Goal: Task Accomplishment & Management: Complete application form

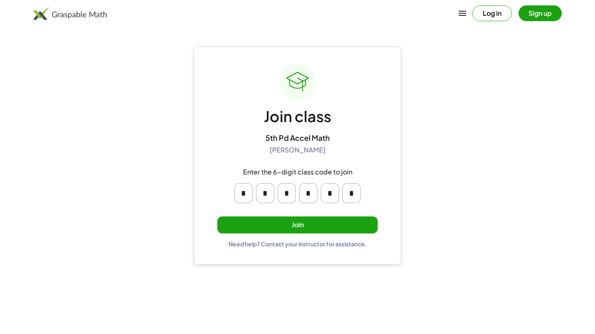
click at [282, 225] on button "Join" at bounding box center [297, 225] width 160 height 17
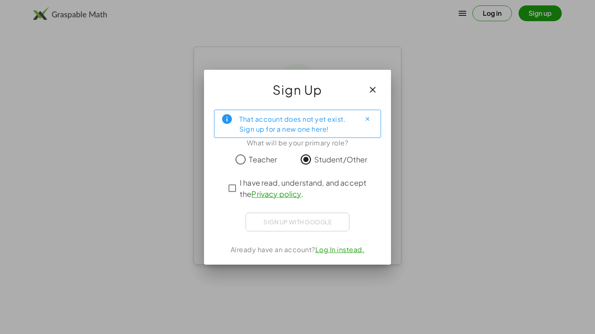
click at [317, 224] on div "Sign up with Google Sign in with Google Sign in with Google. Opens in new tab" at bounding box center [298, 222] width 104 height 19
click at [339, 248] on link "Log In instead." at bounding box center [339, 249] width 49 height 9
click at [371, 91] on icon "button" at bounding box center [373, 90] width 10 height 10
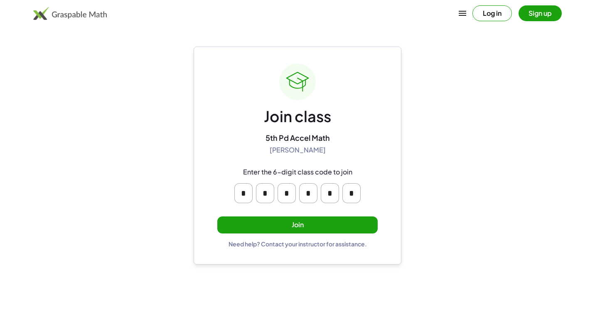
click at [539, 18] on button "Sign up" at bounding box center [540, 13] width 43 height 16
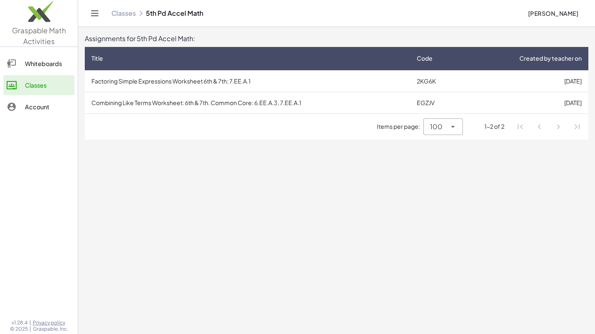
click at [225, 75] on td "Factoring Simple Expressions Worksheet 6th & 7th; 7.EE.A.1" at bounding box center [247, 81] width 325 height 22
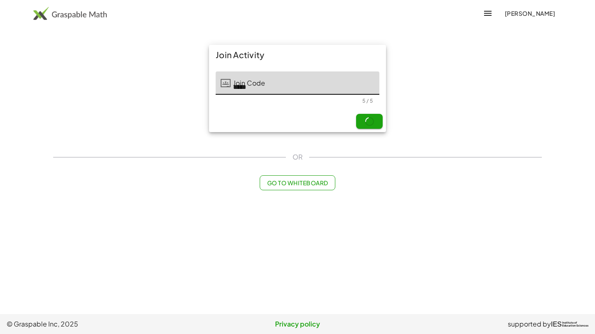
click at [225, 75] on div at bounding box center [226, 82] width 10 height 23
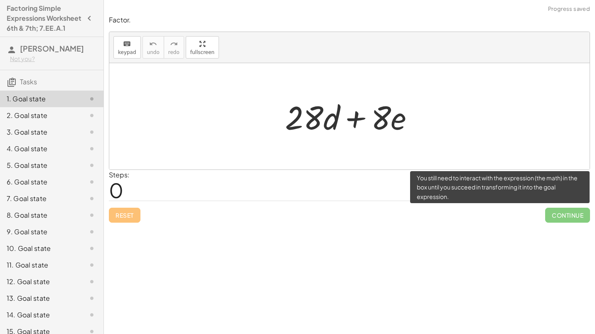
click at [569, 219] on span "Continue" at bounding box center [567, 215] width 45 height 15
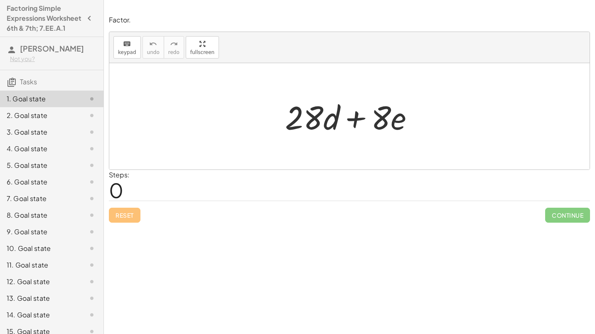
click at [42, 121] on div "2. Goal state" at bounding box center [40, 116] width 67 height 10
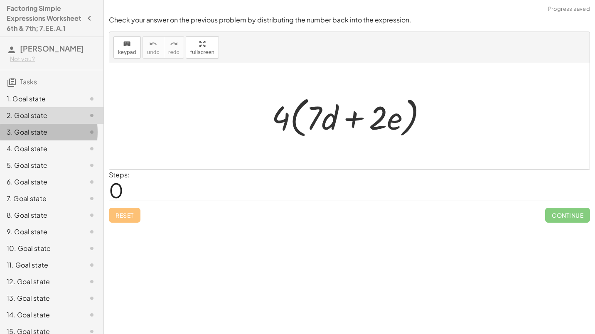
click at [40, 137] on div "3. Goal state" at bounding box center [40, 132] width 67 height 10
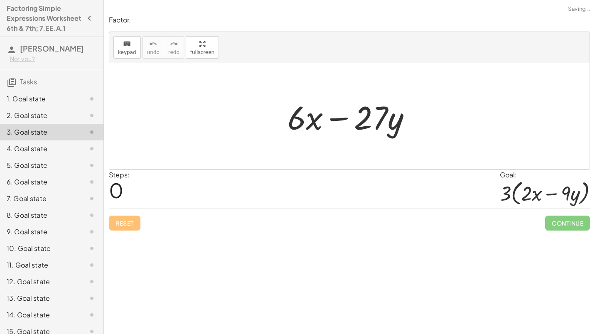
click at [43, 154] on div "4. Goal state" at bounding box center [40, 149] width 67 height 10
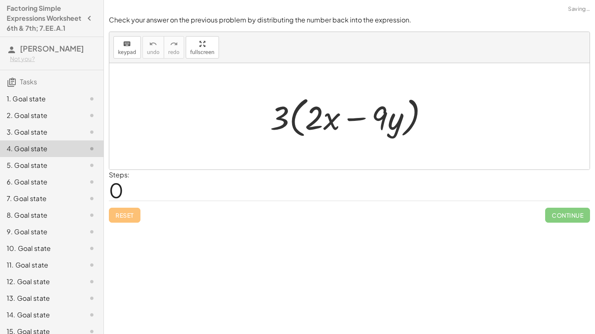
click at [45, 170] on div "5. Goal state" at bounding box center [40, 165] width 67 height 10
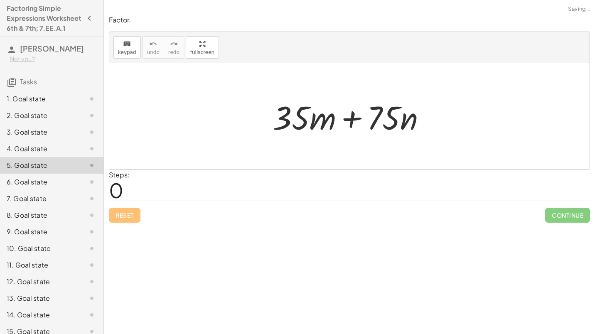
click at [47, 187] on div "6. Goal state" at bounding box center [40, 182] width 67 height 10
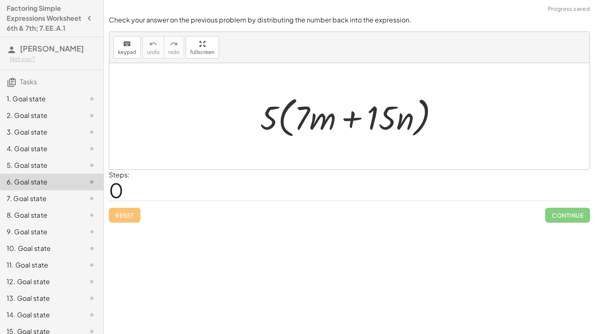
click at [47, 204] on div "7. Goal state" at bounding box center [40, 199] width 67 height 10
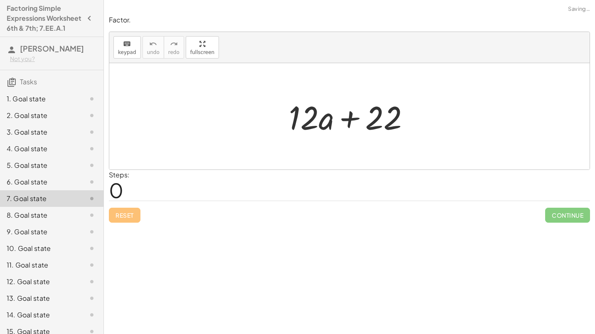
click at [47, 207] on div "7. Goal state" at bounding box center [52, 198] width 104 height 17
click at [46, 237] on div "9. Goal state" at bounding box center [40, 232] width 67 height 10
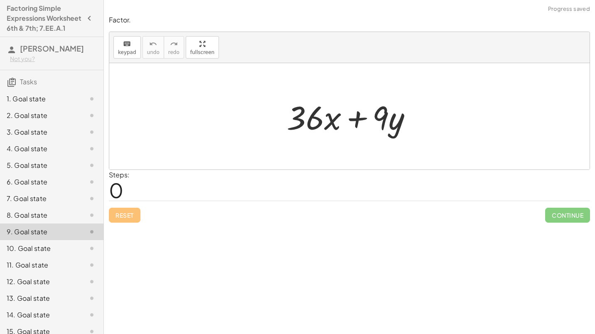
click at [40, 104] on div "1. Goal state" at bounding box center [40, 99] width 67 height 10
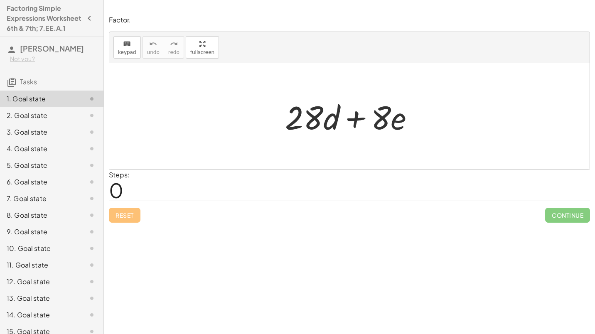
click at [28, 121] on div "2. Goal state" at bounding box center [40, 116] width 67 height 10
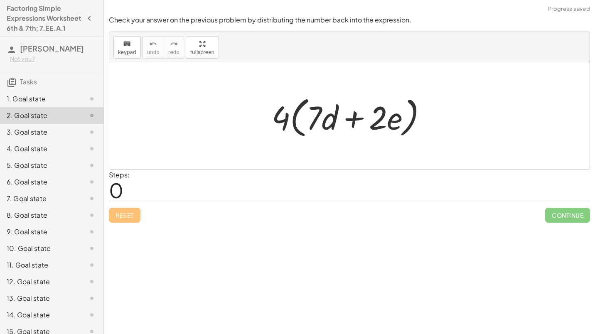
click at [32, 157] on div "3. Goal state" at bounding box center [52, 165] width 104 height 17
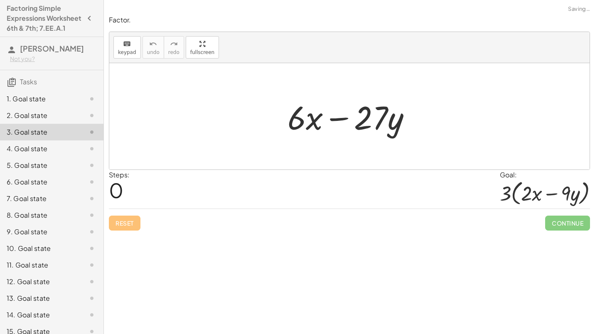
click at [37, 154] on div "4. Goal state" at bounding box center [40, 149] width 67 height 10
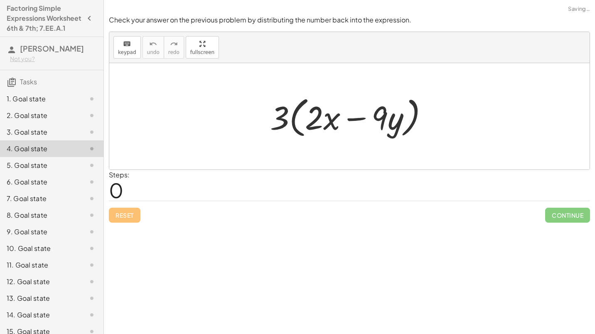
click at [40, 170] on div "5. Goal state" at bounding box center [40, 165] width 67 height 10
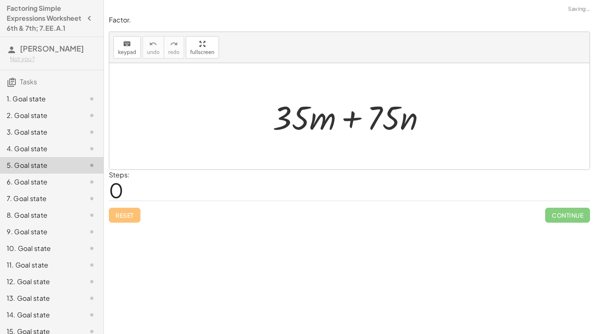
click at [42, 187] on div "6. Goal state" at bounding box center [40, 182] width 67 height 10
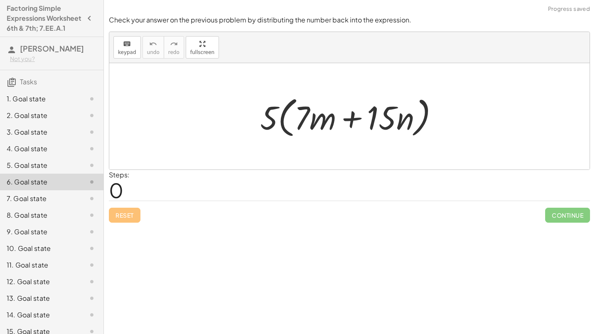
click at [42, 224] on div "7. Goal state" at bounding box center [52, 232] width 104 height 17
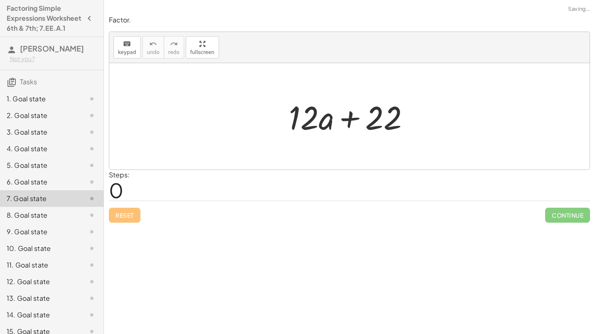
click at [43, 220] on div "8. Goal state" at bounding box center [40, 215] width 67 height 10
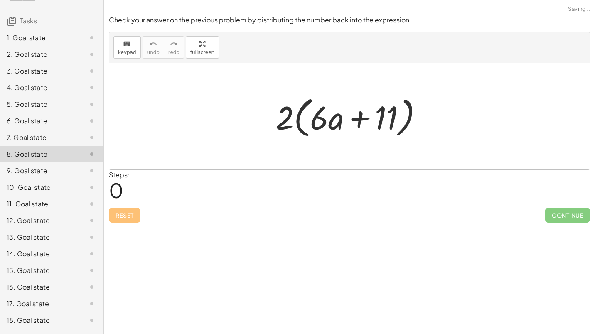
scroll to position [62, 0]
click at [38, 175] on div "9. Goal state" at bounding box center [40, 170] width 67 height 10
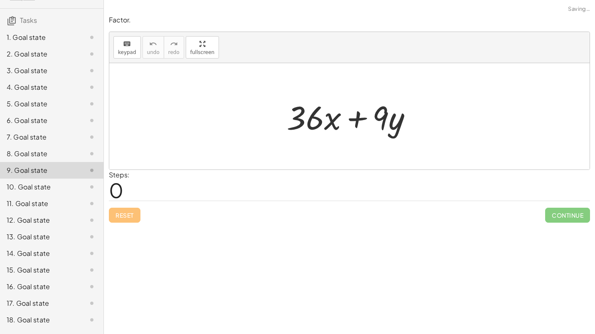
click at [41, 192] on div "10. Goal state" at bounding box center [40, 187] width 67 height 10
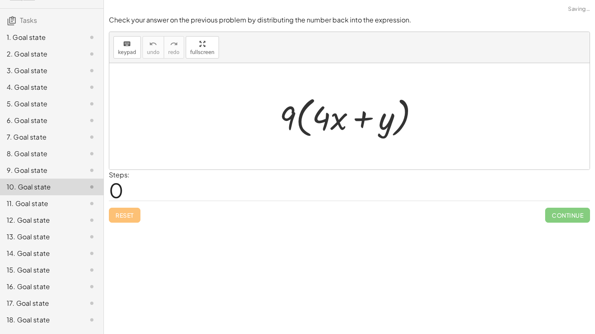
click at [43, 209] on div "11. Goal state" at bounding box center [40, 204] width 67 height 10
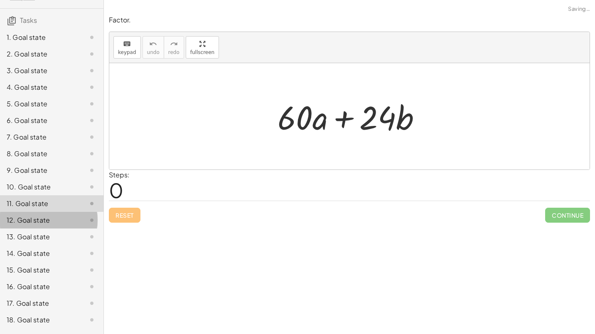
click at [43, 225] on div "12. Goal state" at bounding box center [40, 220] width 67 height 10
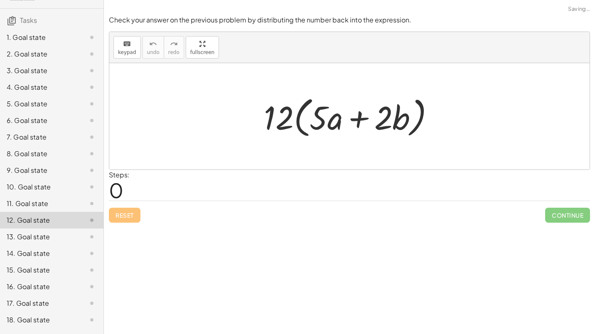
click at [46, 242] on div "13. Goal state" at bounding box center [40, 237] width 67 height 10
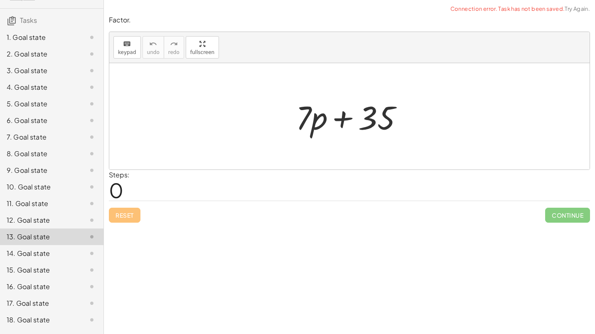
scroll to position [0, 0]
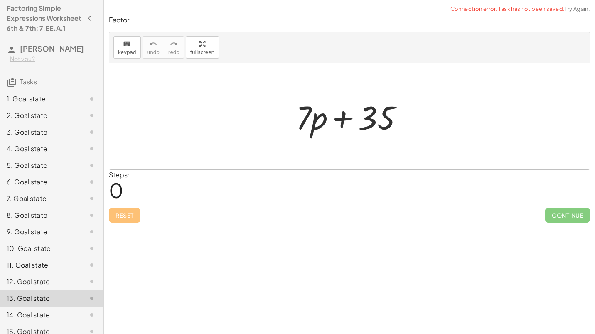
click at [32, 104] on div "1. Goal state" at bounding box center [40, 99] width 67 height 10
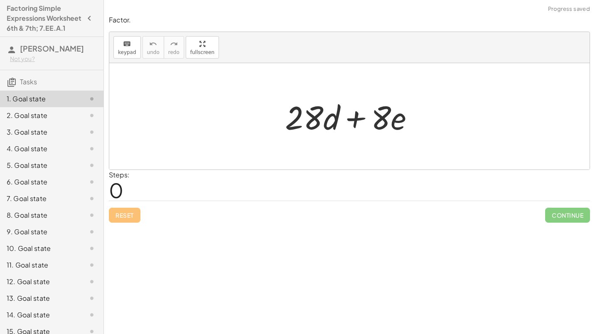
click at [481, 187] on div "Steps: 0" at bounding box center [349, 185] width 481 height 31
click at [415, 124] on div at bounding box center [353, 116] width 144 height 43
click at [125, 49] on span "keypad" at bounding box center [127, 52] width 18 height 6
click at [84, 23] on icon "button" at bounding box center [89, 18] width 10 height 10
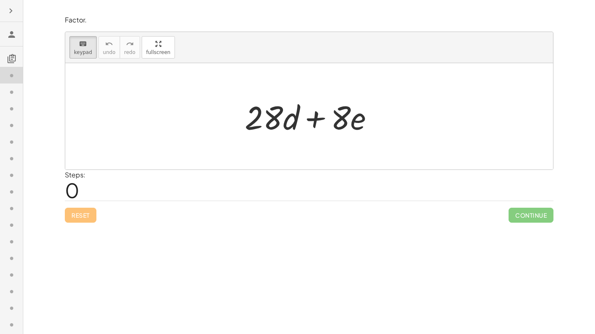
click at [6, 7] on icon "button" at bounding box center [11, 11] width 10 height 10
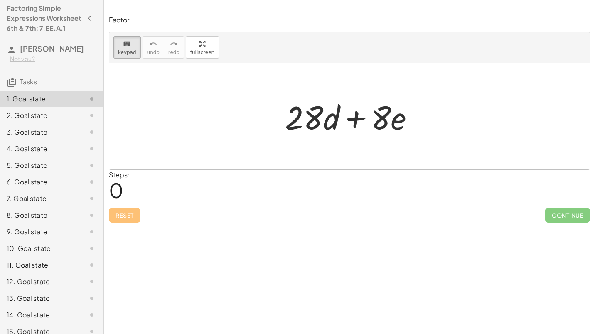
click at [32, 53] on span "[PERSON_NAME]" at bounding box center [52, 49] width 64 height 10
click at [22, 86] on span "Tasks" at bounding box center [28, 81] width 17 height 9
click at [10, 87] on icon at bounding box center [12, 82] width 10 height 10
click at [84, 22] on icon "button" at bounding box center [89, 18] width 10 height 10
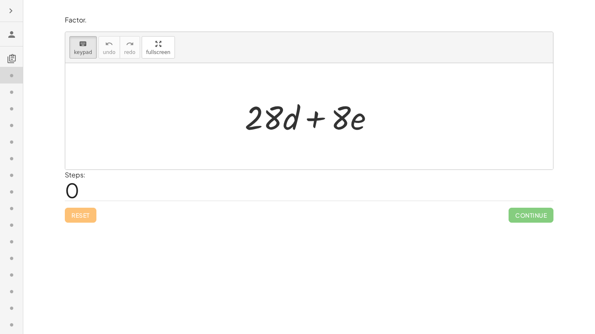
click at [9, 10] on icon "button" at bounding box center [11, 11] width 10 height 10
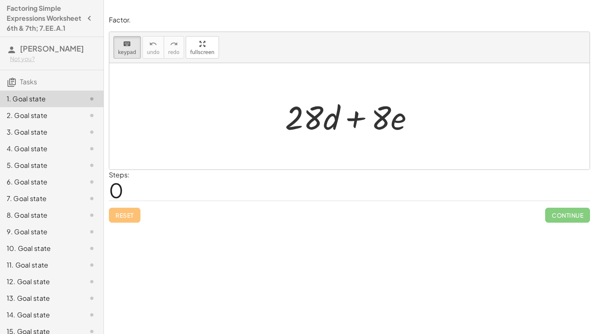
click at [27, 63] on div "Not you?" at bounding box center [53, 59] width 87 height 8
click at [51, 53] on span "[PERSON_NAME]" at bounding box center [52, 49] width 64 height 10
click at [37, 21] on h4 "Factoring Simple Expressions Worksheet 6th & 7th; 7.EE.A.1" at bounding box center [44, 18] width 75 height 30
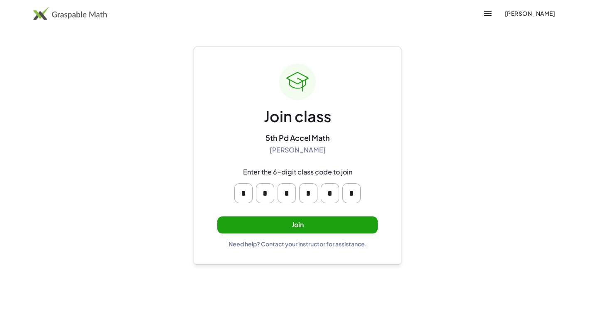
click at [355, 220] on button "Join" at bounding box center [297, 225] width 160 height 17
